Goal: Browse casually

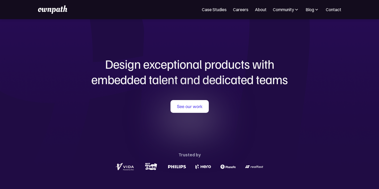
click at [97, 114] on div "See our work Trusted by" at bounding box center [189, 136] width 255 height 72
click at [76, 51] on div "Design exceptional products with embedded talent and dedicated teams with us Se…" at bounding box center [189, 114] width 255 height 190
click at [153, 61] on h1 "Design exceptional products with embedded talent and dedicated teams" at bounding box center [189, 71] width 255 height 31
